Goal: Transaction & Acquisition: Purchase product/service

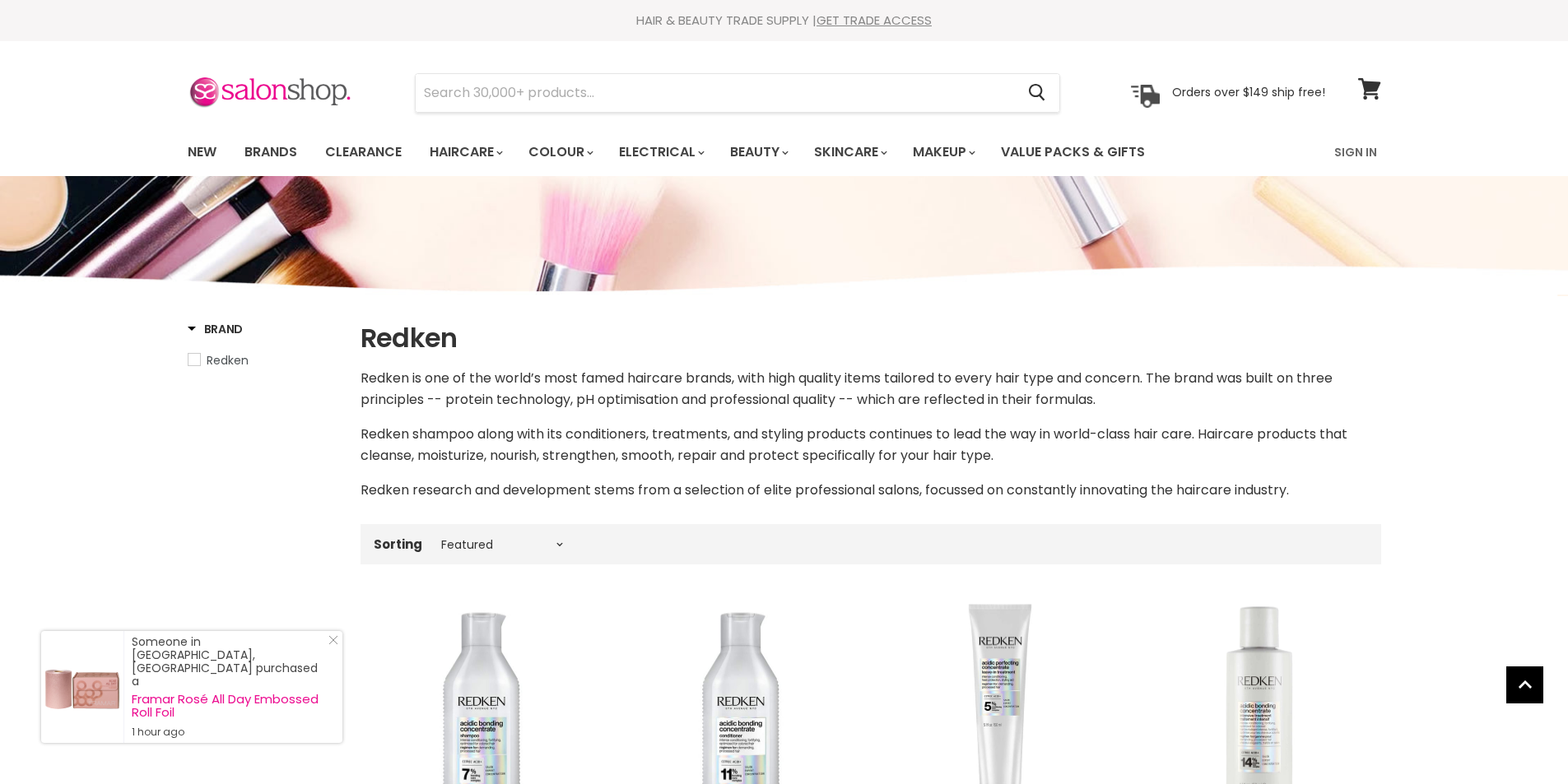
select select "manual"
click at [196, 145] on link "New" at bounding box center [202, 151] width 53 height 34
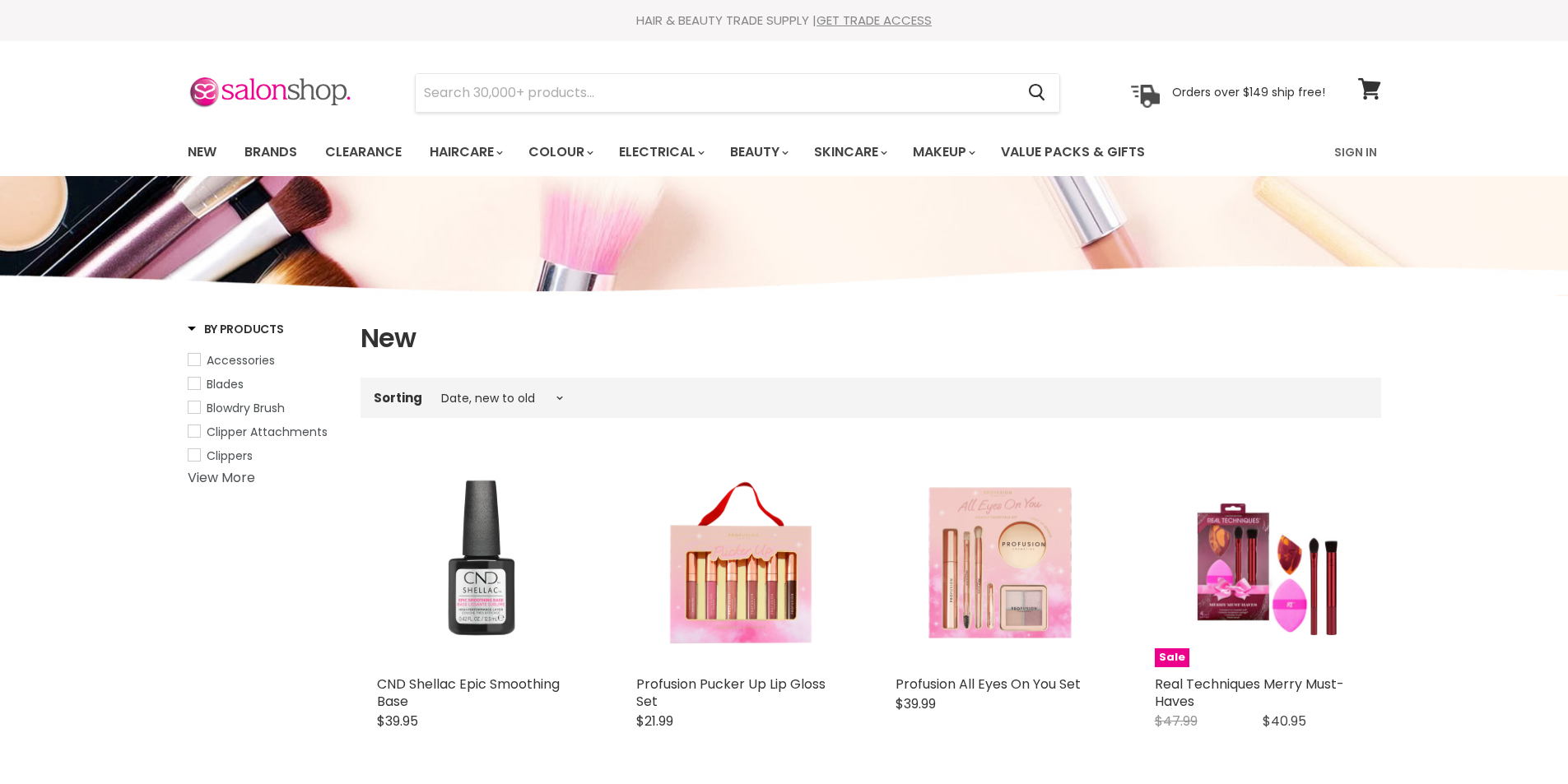
select select "created-descending"
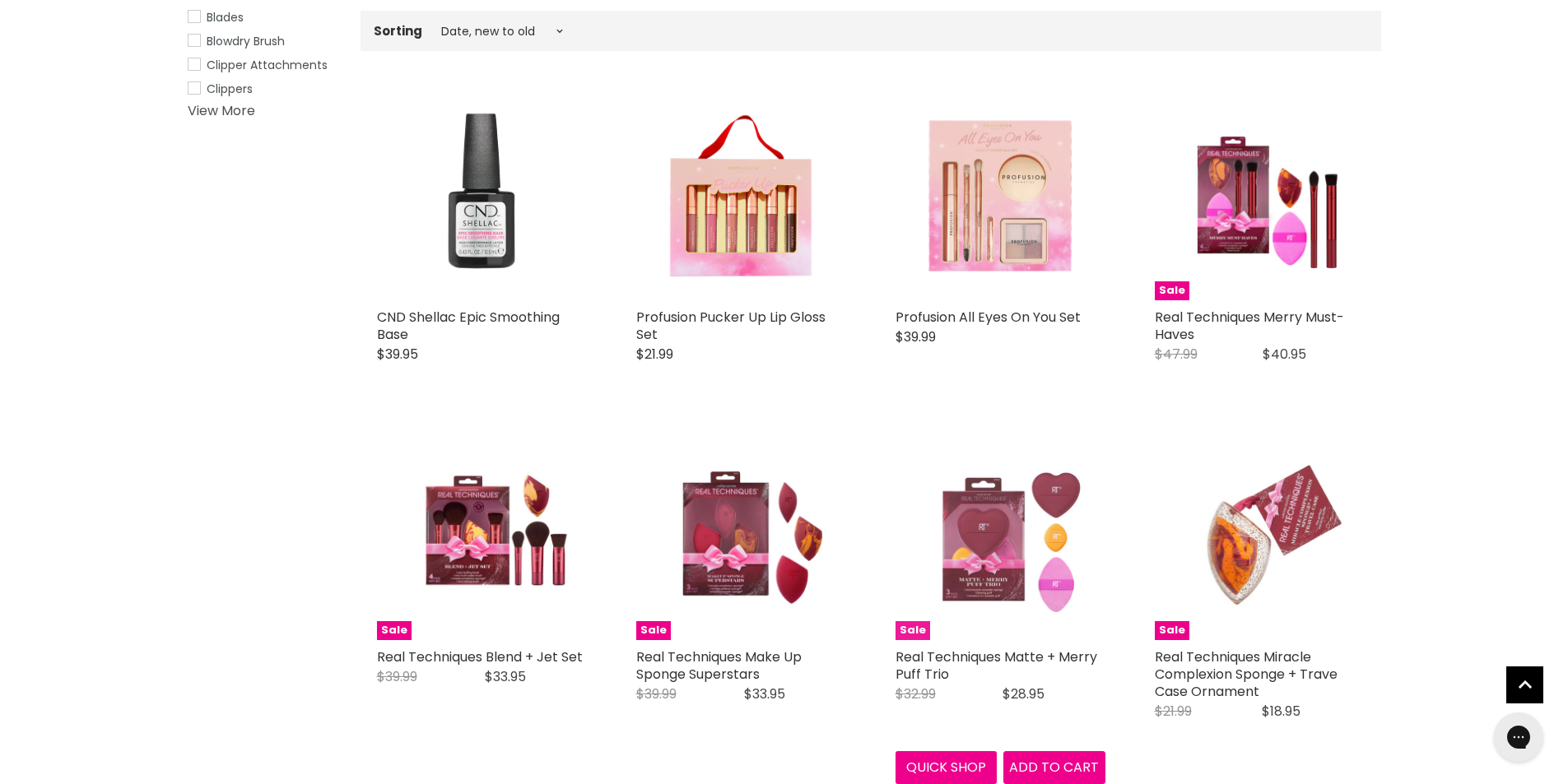
scroll to position [329, 0]
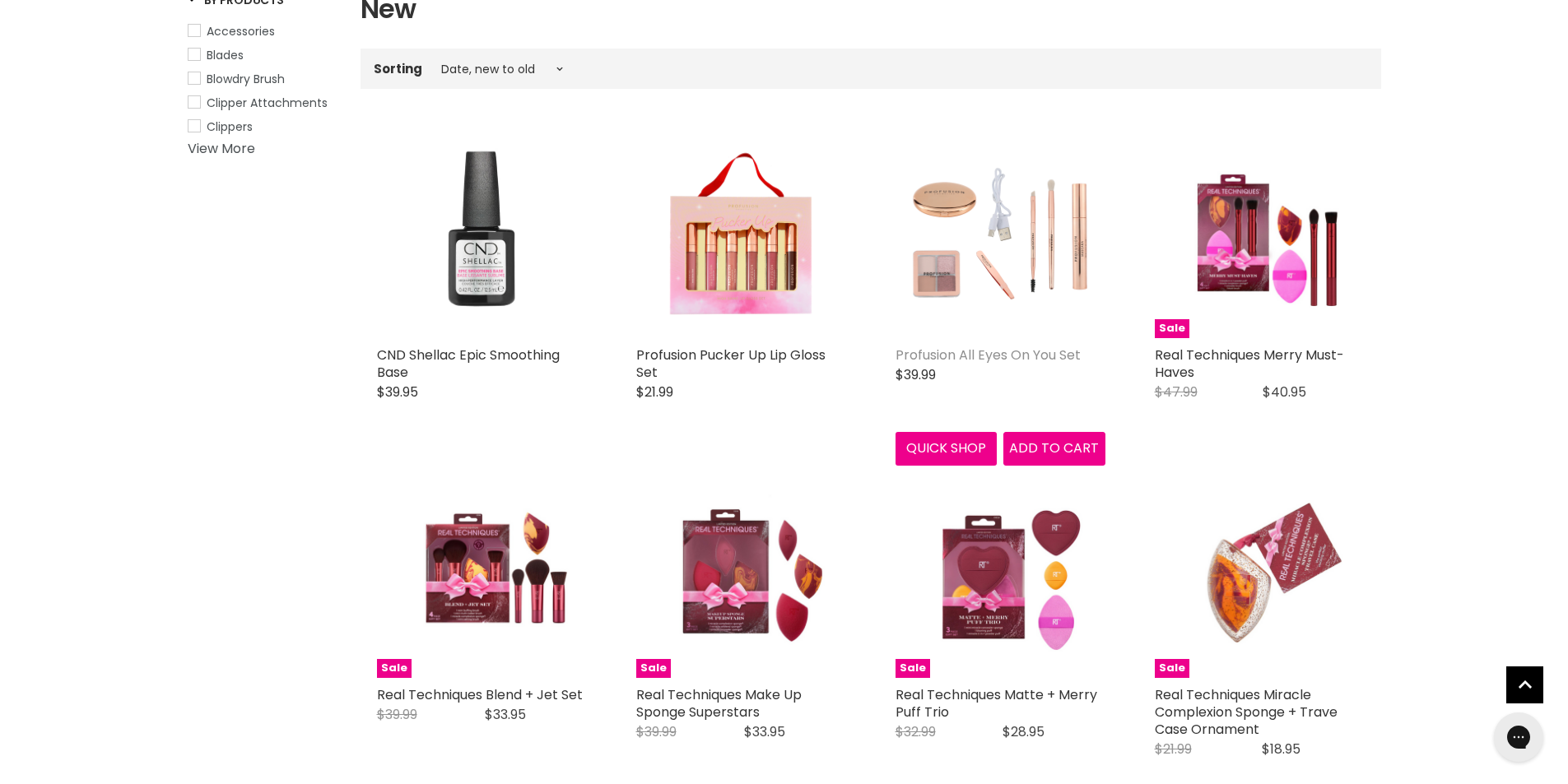
click at [952, 353] on link "Profusion All Eyes On You Set" at bounding box center [988, 355] width 185 height 19
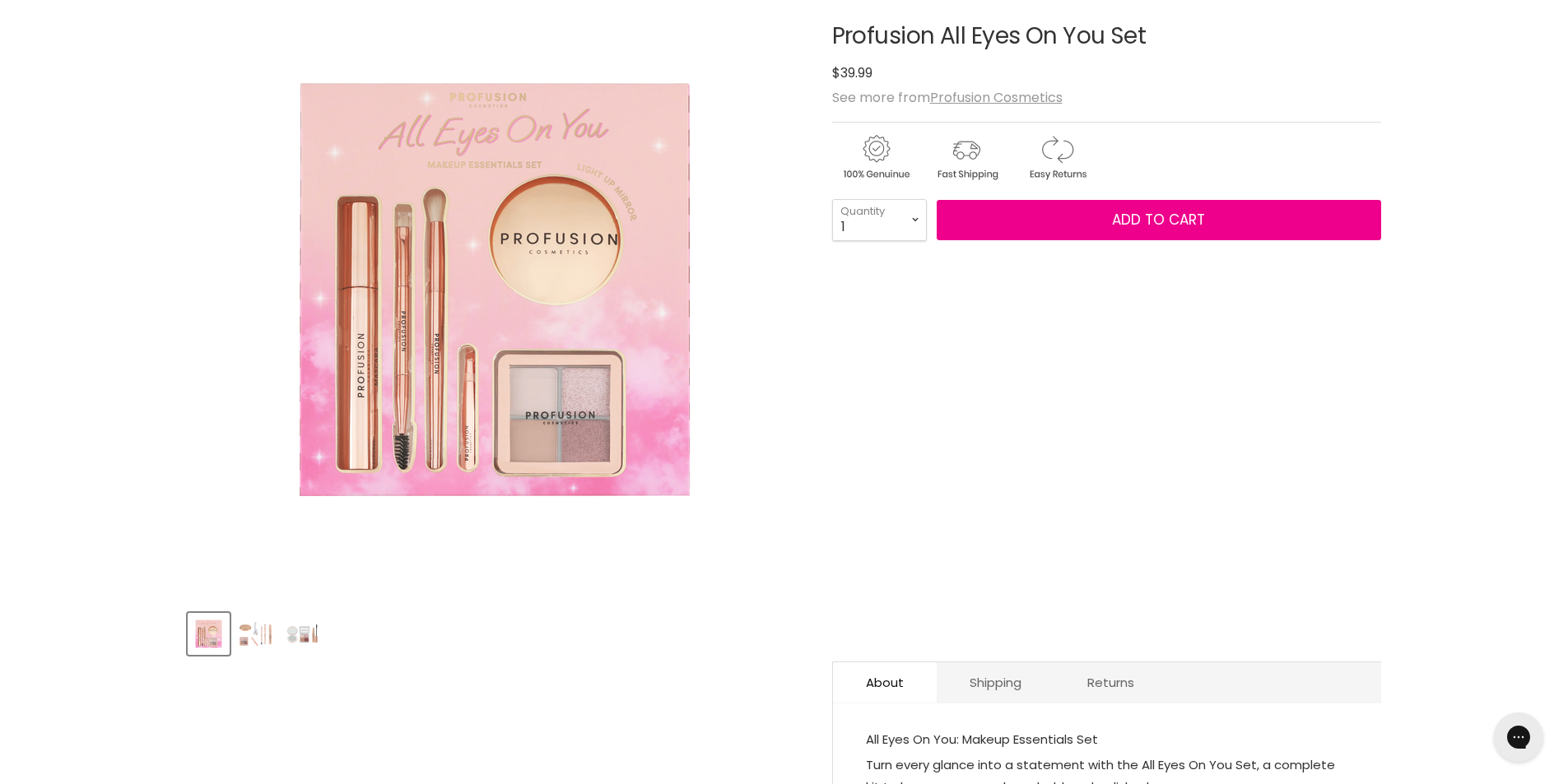
scroll to position [329, 0]
